Goal: Information Seeking & Learning: Learn about a topic

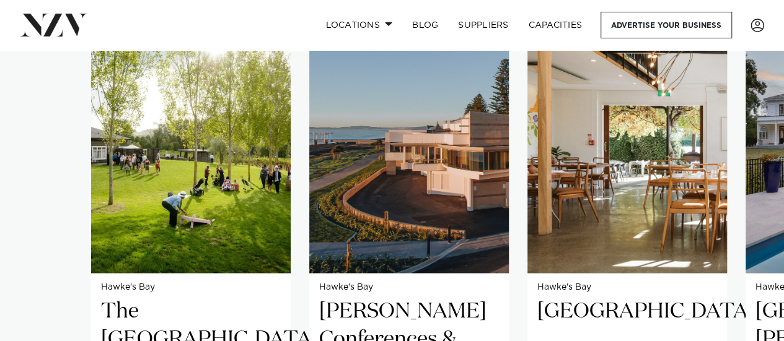
scroll to position [891, 0]
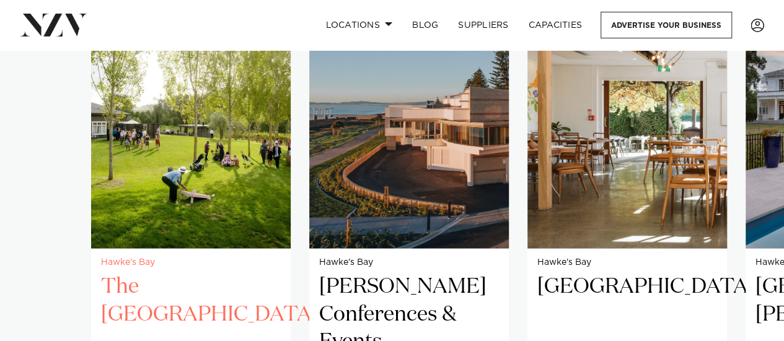
click at [203, 273] on h2 "The [GEOGRAPHIC_DATA]" at bounding box center [191, 315] width 180 height 84
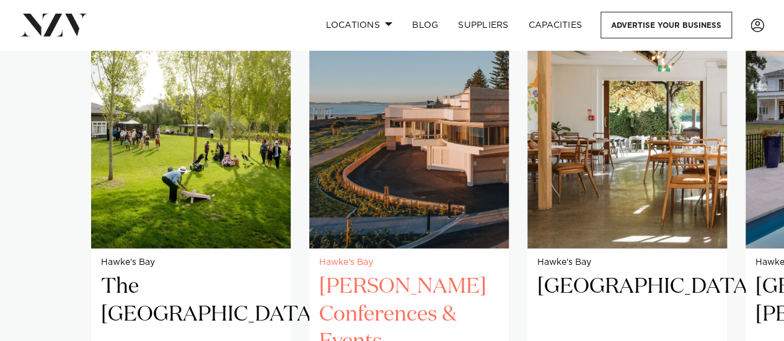
scroll to position [887, 0]
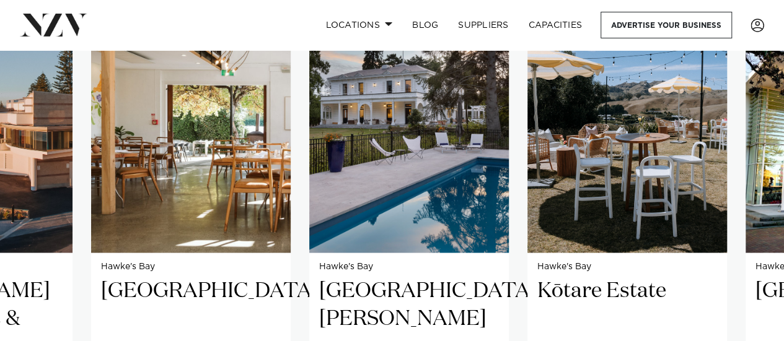
click at [437, 277] on h2 "Mt Vernon Villa" at bounding box center [409, 319] width 180 height 84
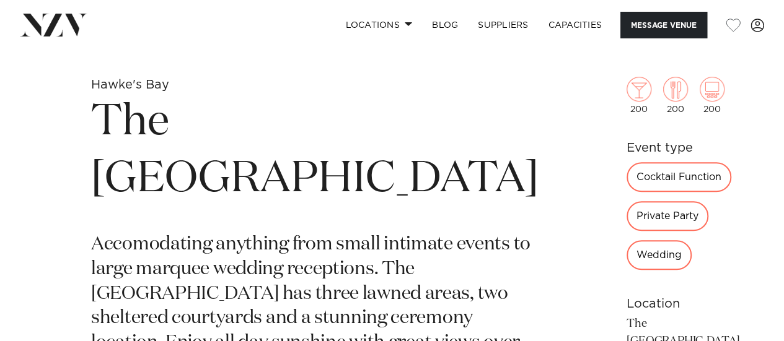
scroll to position [393, 0]
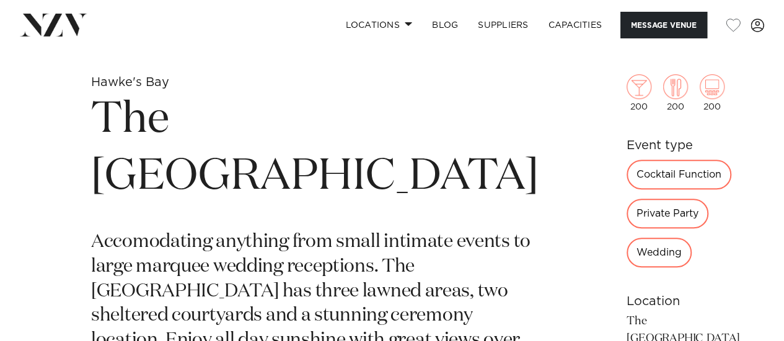
click at [626, 238] on div "Wedding" at bounding box center [658, 253] width 65 height 30
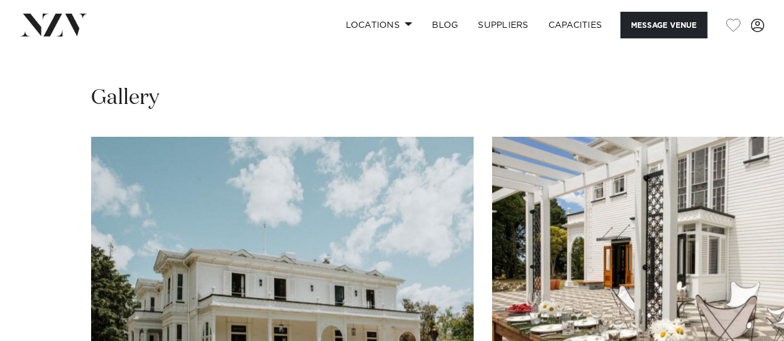
scroll to position [888, 0]
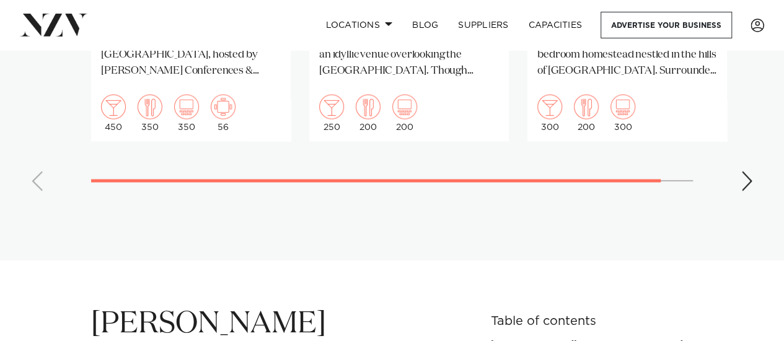
scroll to position [1011, 0]
